Goal: Find specific page/section: Find specific page/section

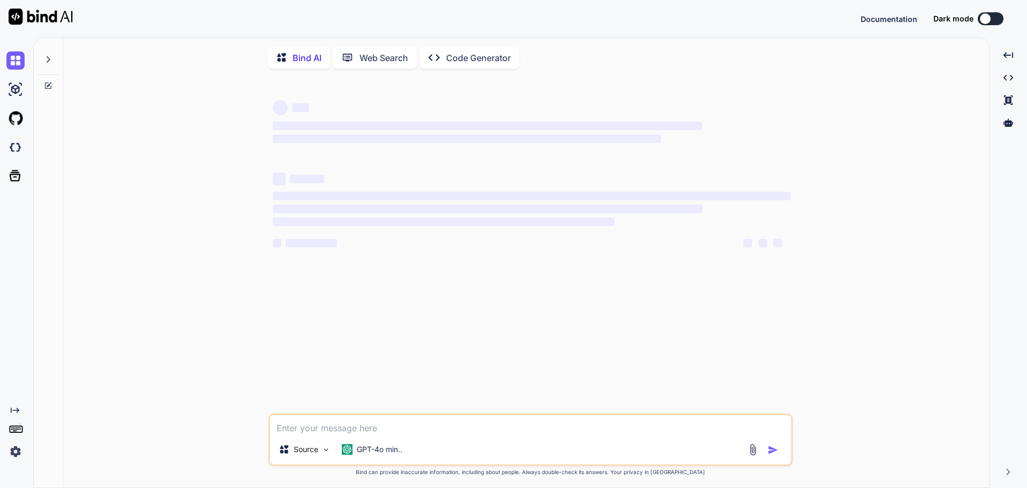
type textarea "x"
click at [899, 21] on span "Documentation" at bounding box center [889, 18] width 57 height 9
click at [450, 439] on div "Source GPT-4o min.." at bounding box center [531, 439] width 524 height 52
click at [32, 11] on img at bounding box center [41, 17] width 64 height 16
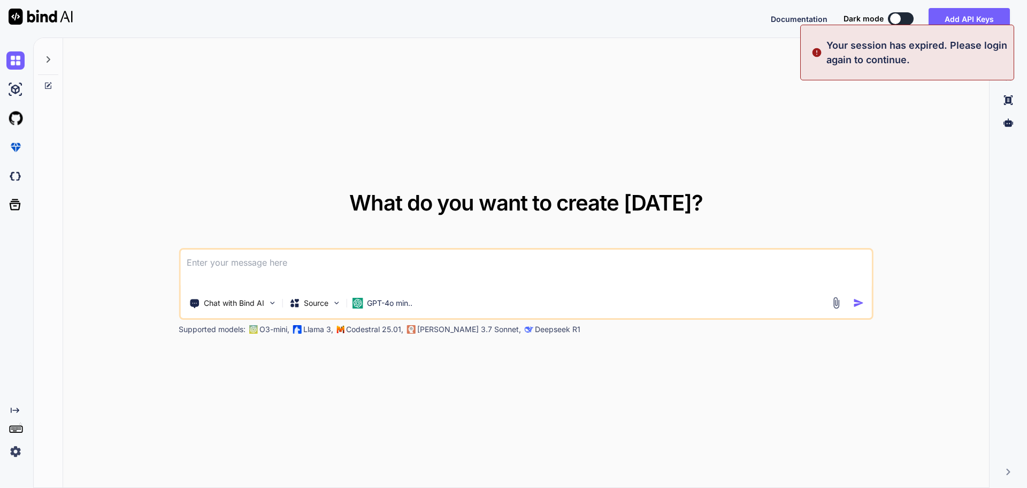
click at [12, 451] on img at bounding box center [15, 451] width 18 height 18
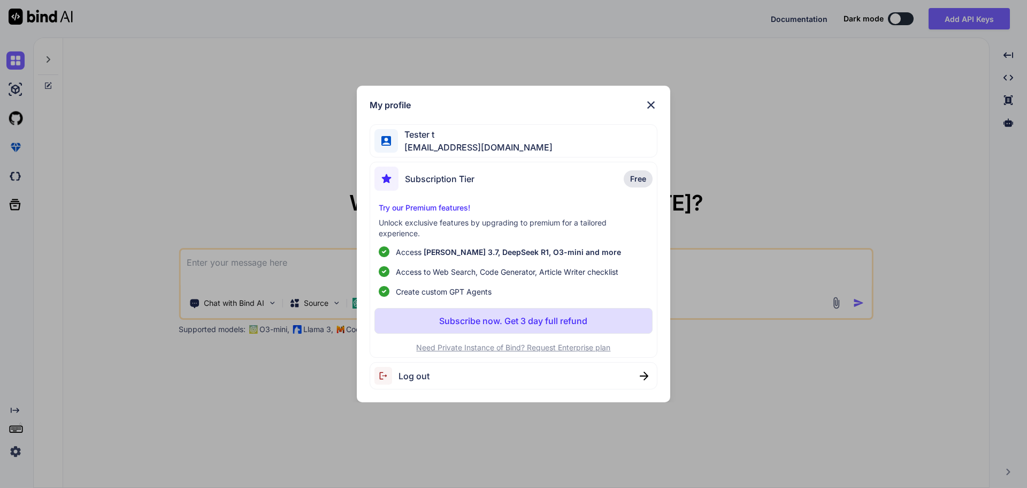
click at [651, 101] on img at bounding box center [651, 104] width 13 height 13
